Goal: Information Seeking & Learning: Learn about a topic

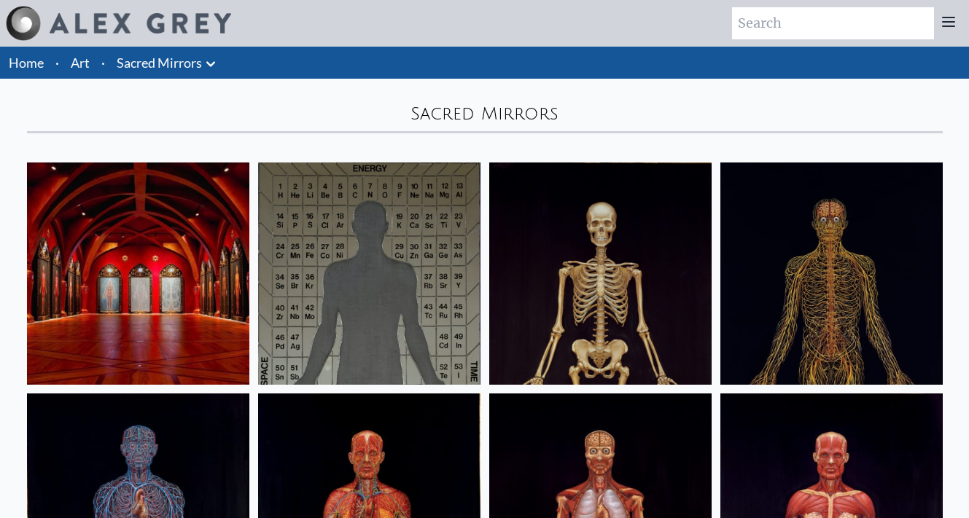
click at [192, 221] on img at bounding box center [138, 274] width 222 height 222
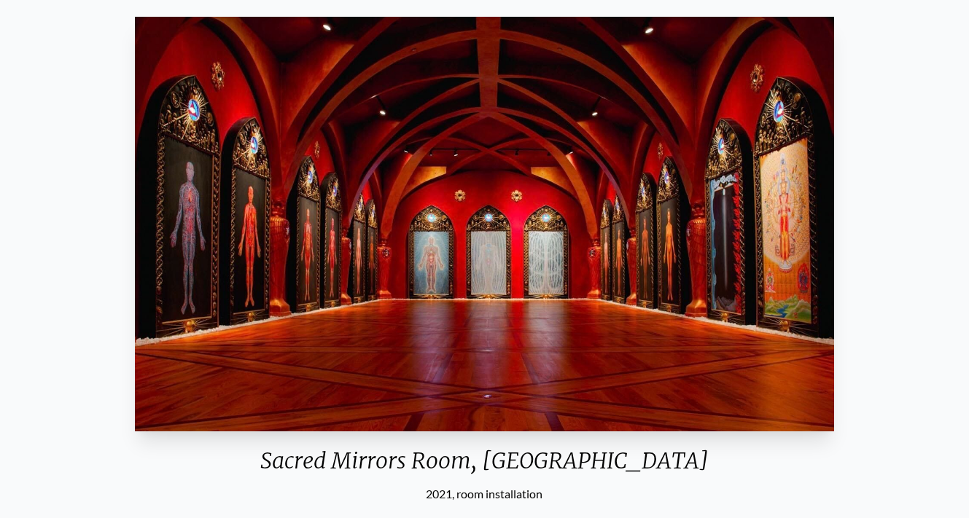
scroll to position [63, 0]
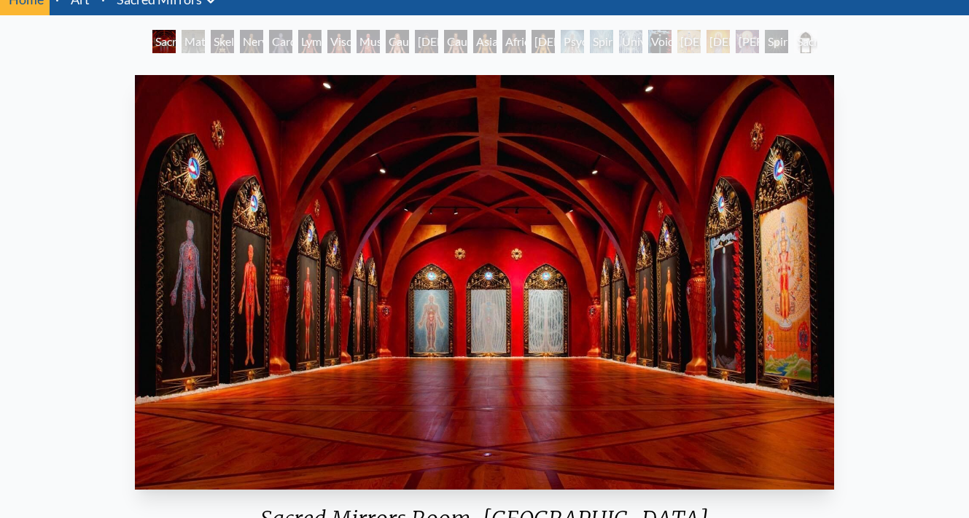
click at [190, 44] on div "Material World" at bounding box center [193, 41] width 23 height 23
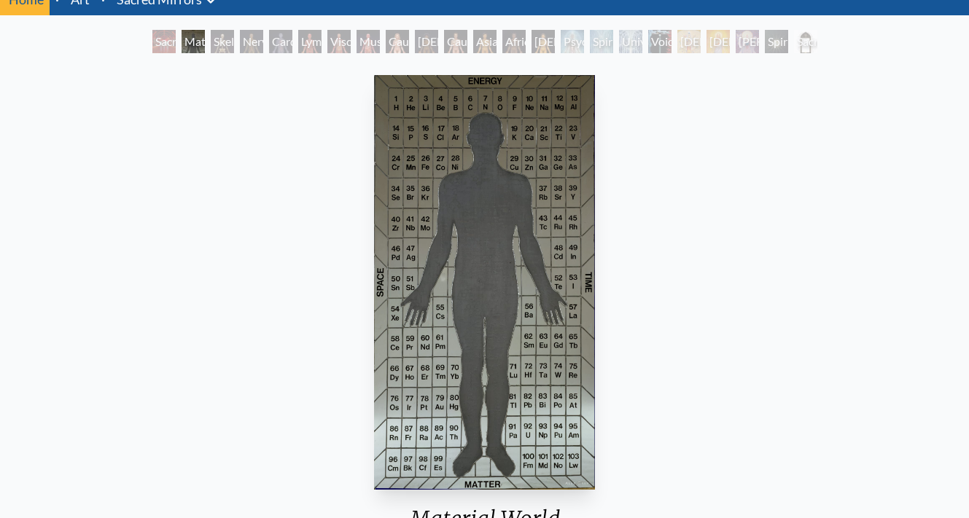
click at [190, 43] on div "Material World" at bounding box center [193, 41] width 23 height 23
click at [246, 42] on div "Nervous System" at bounding box center [251, 41] width 23 height 23
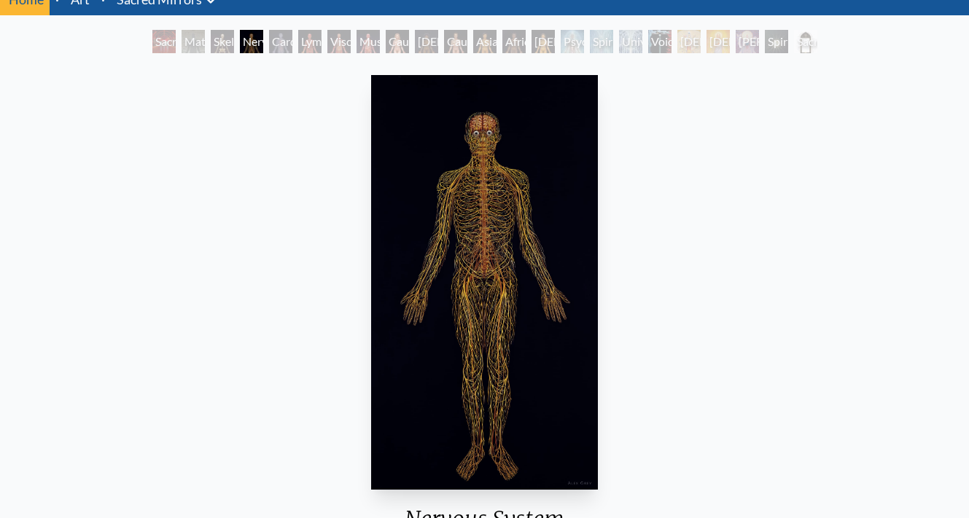
click at [306, 45] on div "Lymphatic System" at bounding box center [309, 41] width 23 height 23
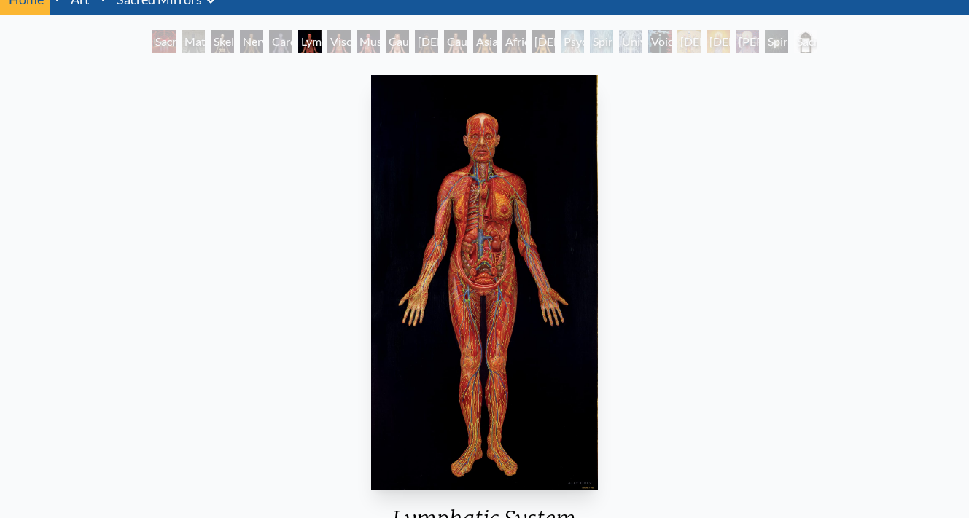
click at [367, 40] on div "Muscle System" at bounding box center [368, 41] width 23 height 23
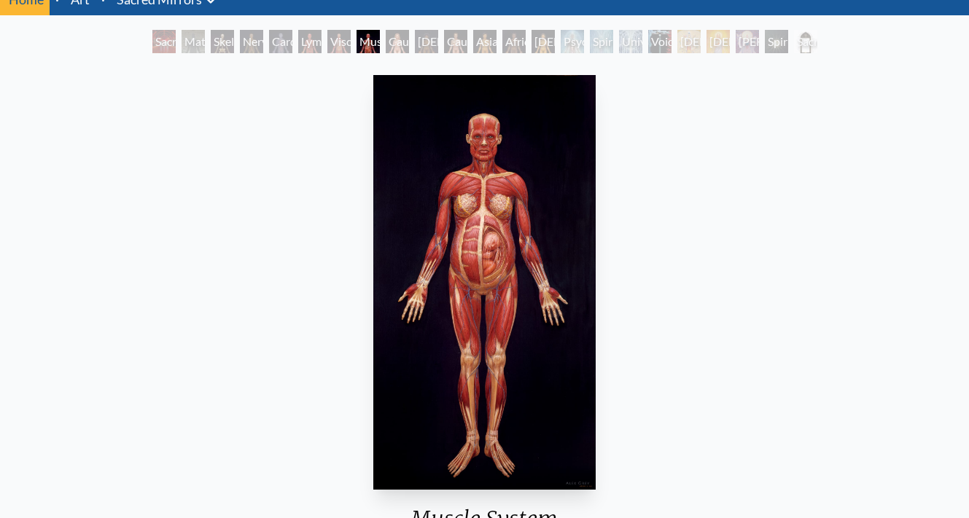
click at [418, 41] on div "[DEMOGRAPHIC_DATA] Woman" at bounding box center [426, 41] width 23 height 23
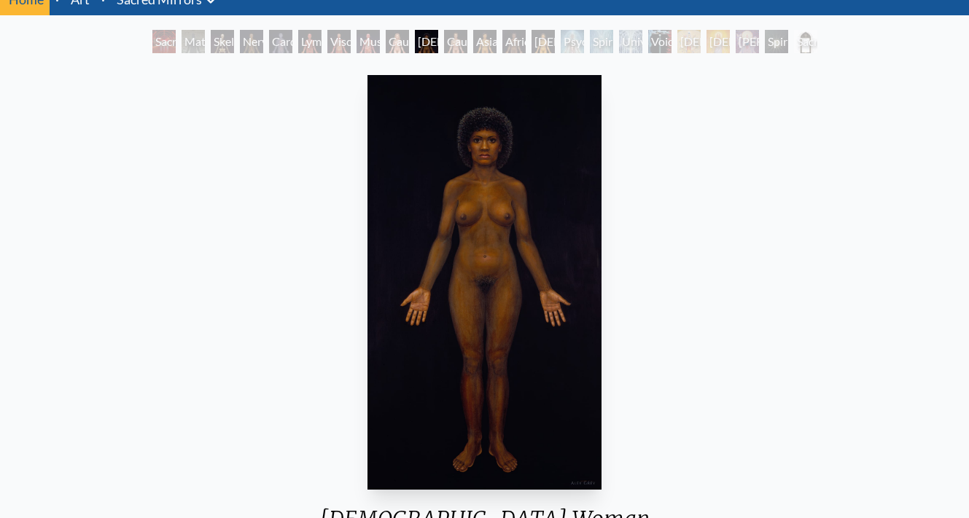
click at [486, 41] on div "Asian Man" at bounding box center [484, 41] width 23 height 23
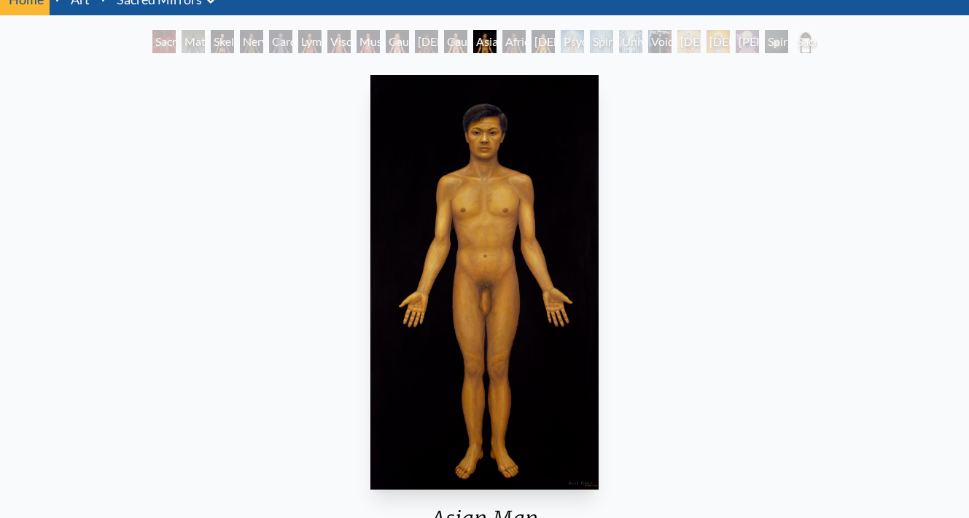
click at [526, 41] on div "African Man" at bounding box center [513, 41] width 23 height 23
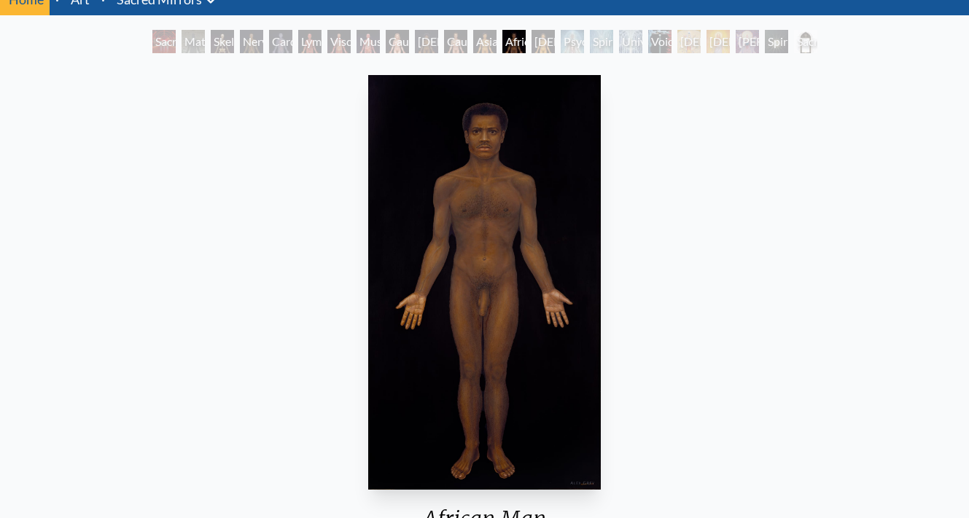
click at [572, 37] on div "Psychic Energy System" at bounding box center [572, 41] width 23 height 23
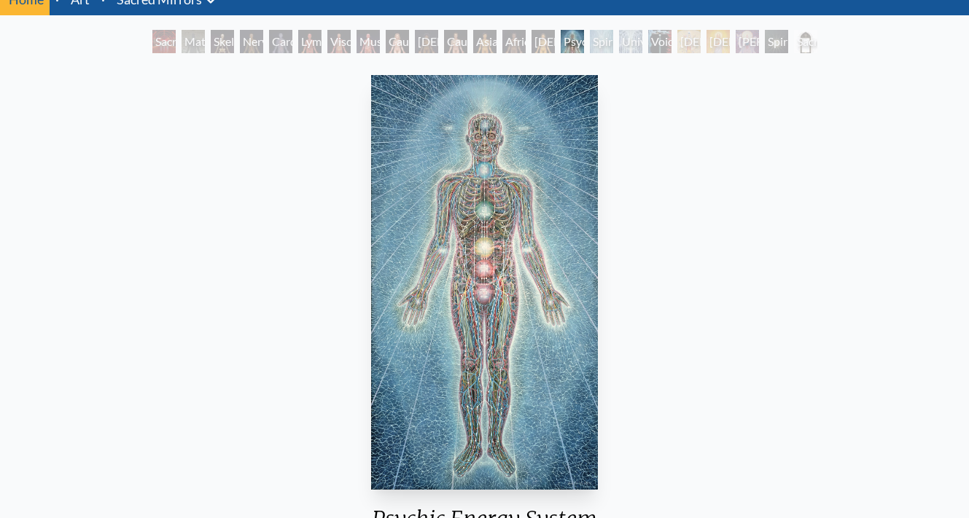
click at [642, 40] on div "Universal Mind Lattice" at bounding box center [630, 41] width 23 height 23
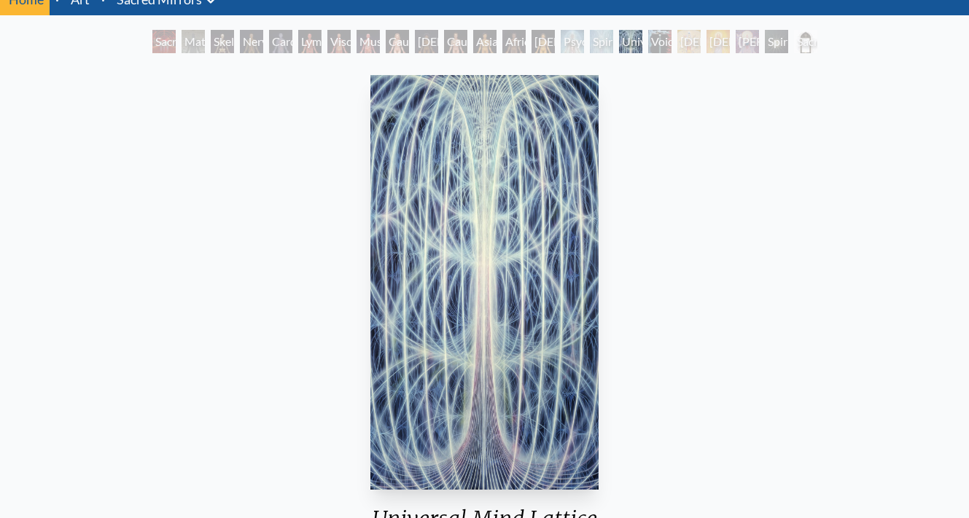
click at [701, 41] on div "[DEMOGRAPHIC_DATA]" at bounding box center [688, 41] width 23 height 23
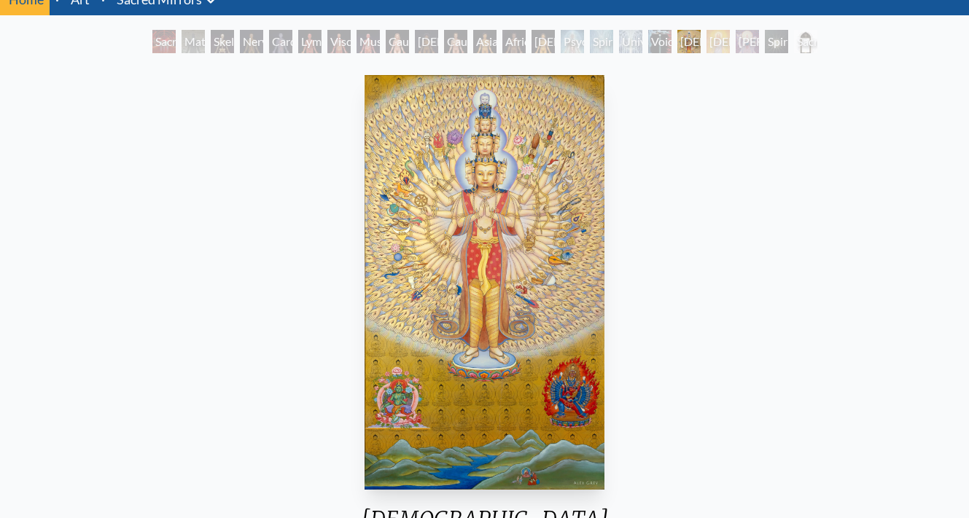
click at [750, 40] on div "[PERSON_NAME]" at bounding box center [747, 41] width 23 height 23
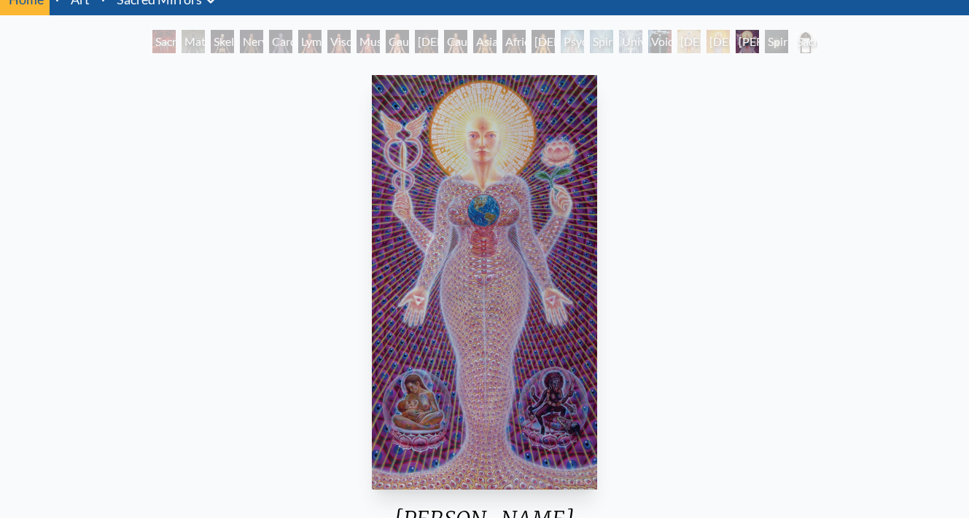
click at [788, 40] on div "Spiritual World" at bounding box center [776, 41] width 23 height 23
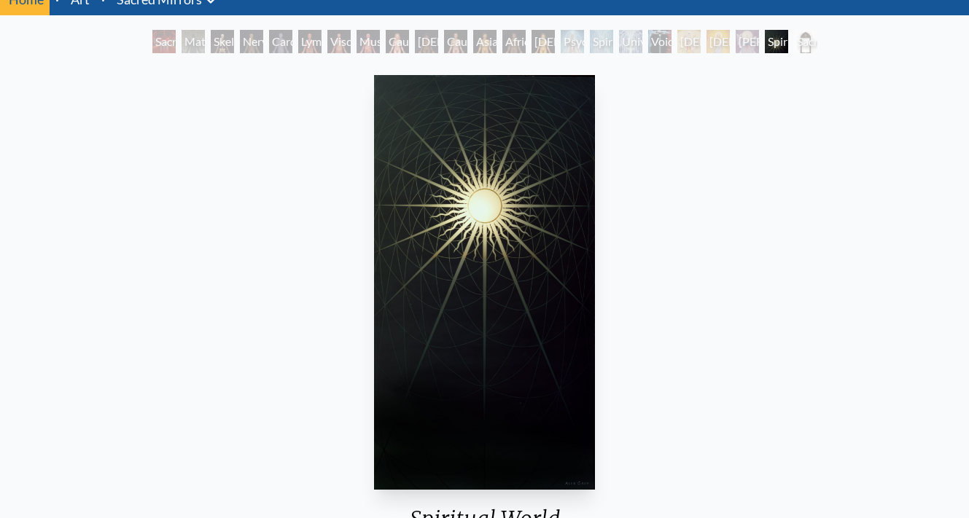
click at [811, 48] on div "Sacred Mirrors Frame" at bounding box center [805, 41] width 23 height 23
